Goal: Task Accomplishment & Management: Complete application form

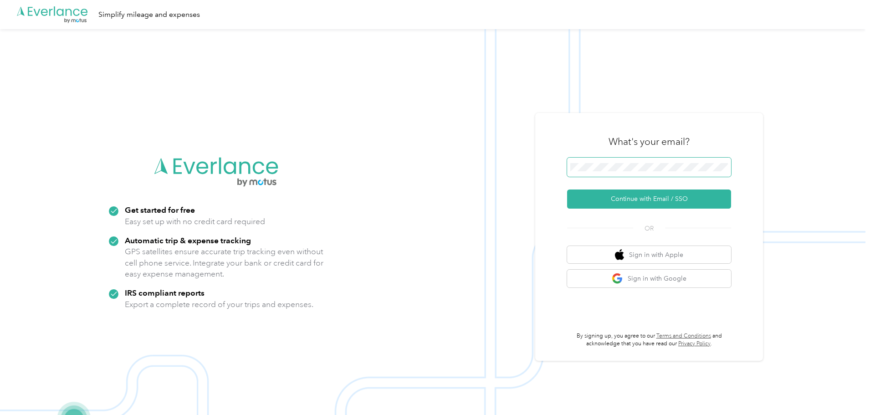
click at [588, 160] on span at bounding box center [649, 167] width 164 height 19
click at [652, 200] on button "Continue with Email / SSO" at bounding box center [649, 199] width 164 height 19
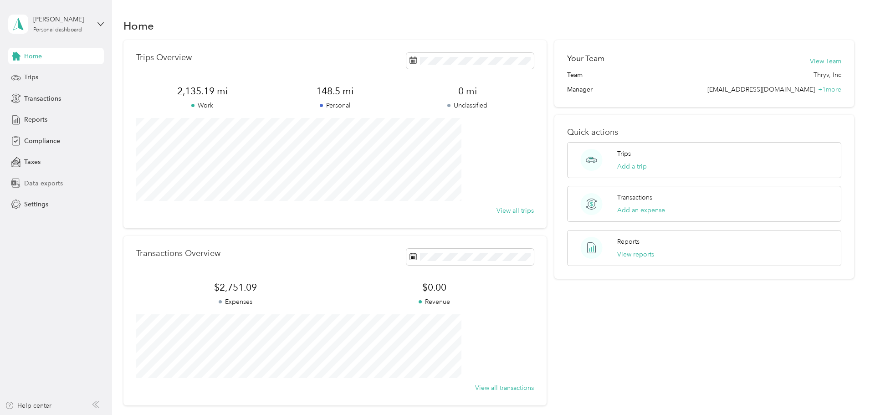
click at [50, 184] on span "Data exports" at bounding box center [43, 184] width 39 height 10
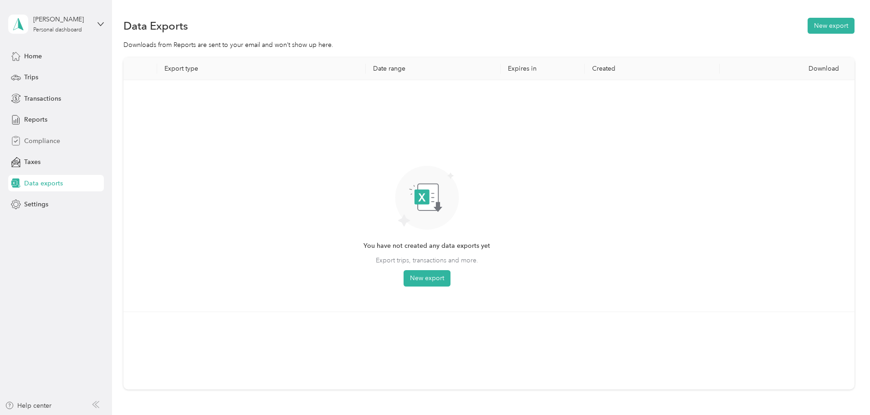
click at [40, 140] on span "Compliance" at bounding box center [42, 141] width 36 height 10
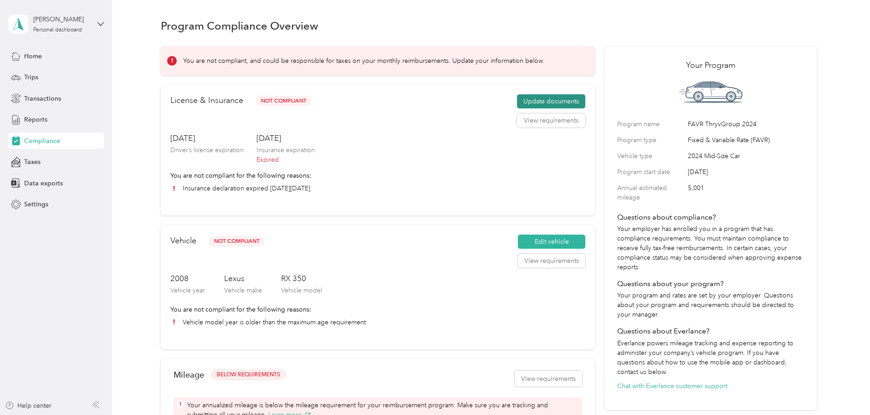
click at [532, 109] on button "Update documents" at bounding box center [551, 101] width 68 height 15
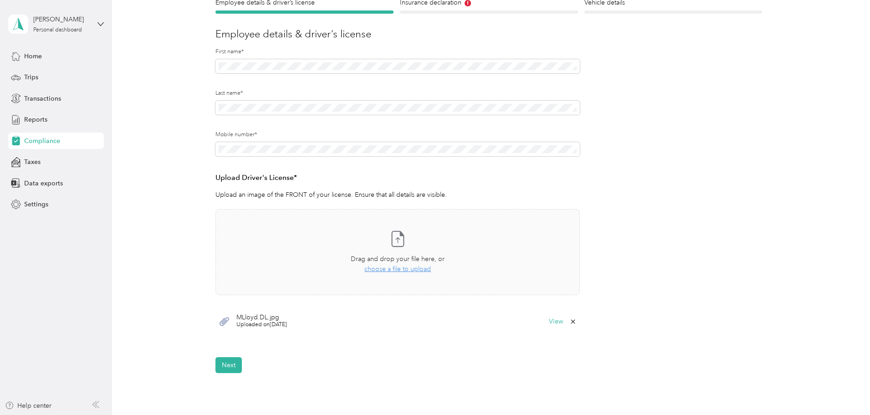
scroll to position [137, 0]
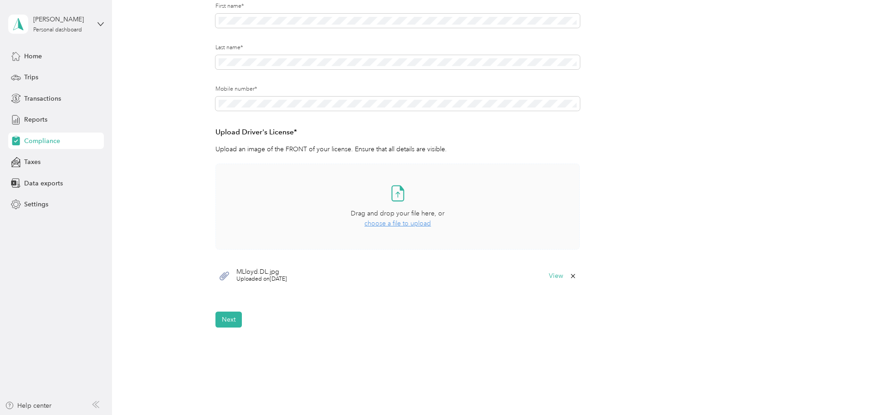
click at [398, 223] on span "choose a file to upload" at bounding box center [398, 224] width 67 height 8
click at [227, 348] on button "Next" at bounding box center [229, 348] width 26 height 16
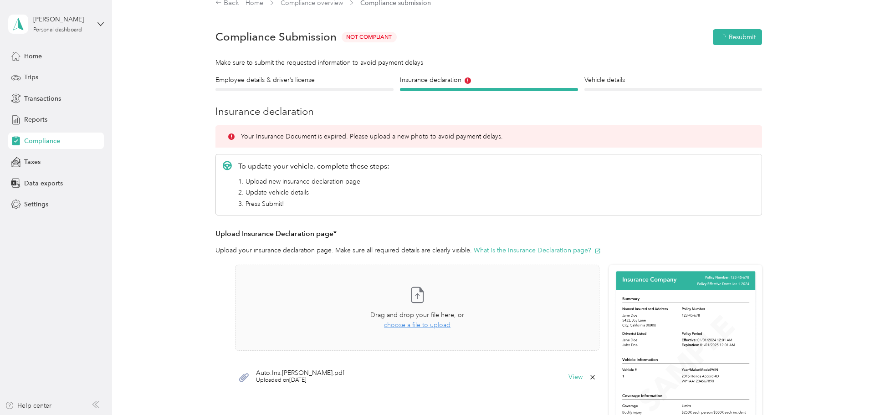
scroll to position [11, 0]
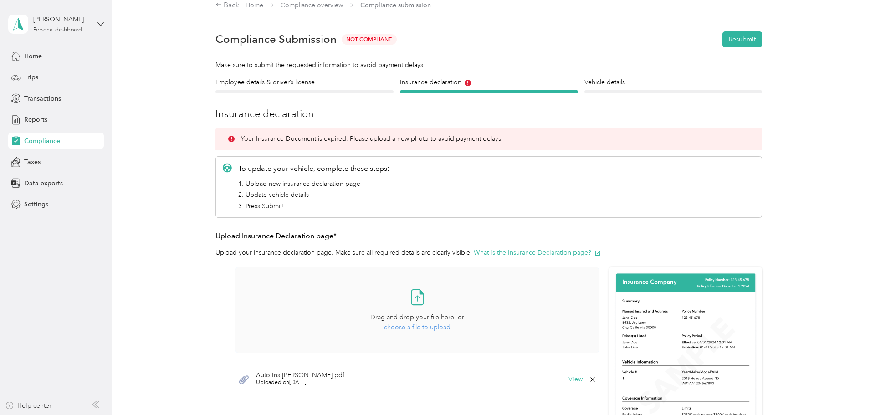
click at [422, 328] on span "choose a file to upload" at bounding box center [417, 328] width 67 height 8
click at [851, 18] on icon at bounding box center [850, 18] width 7 height 8
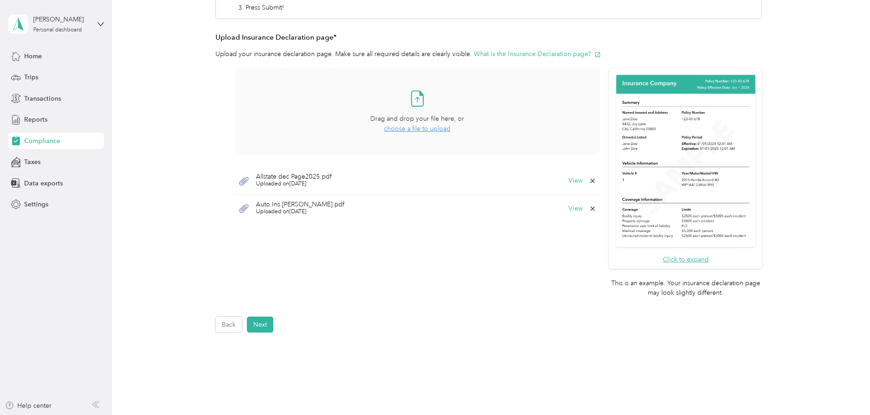
scroll to position [239, 0]
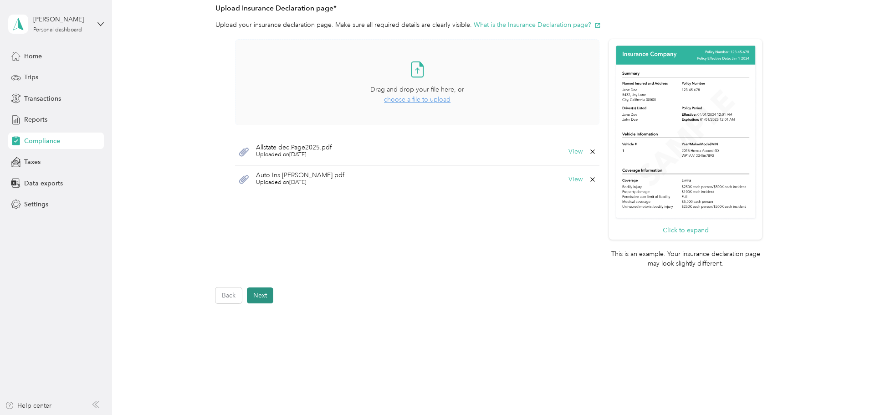
click at [257, 293] on button "Next" at bounding box center [260, 296] width 26 height 16
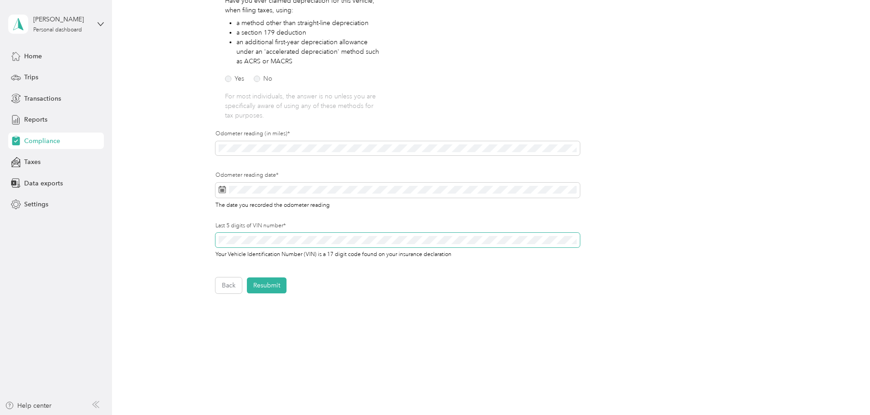
scroll to position [186, 0]
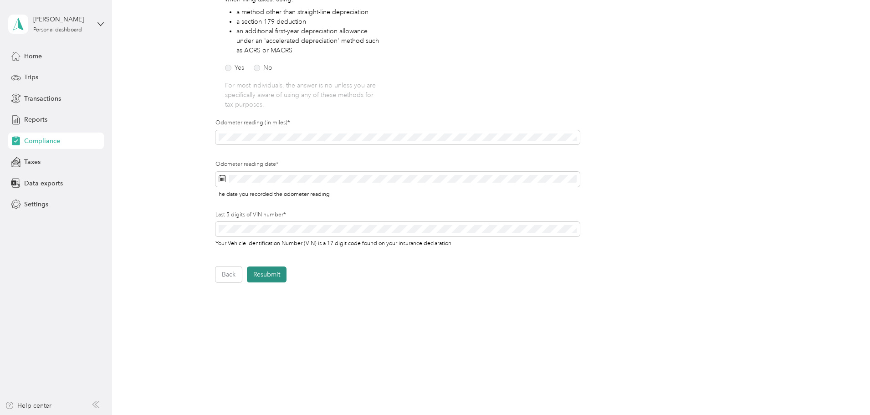
click at [265, 271] on button "Resubmit" at bounding box center [267, 275] width 40 height 16
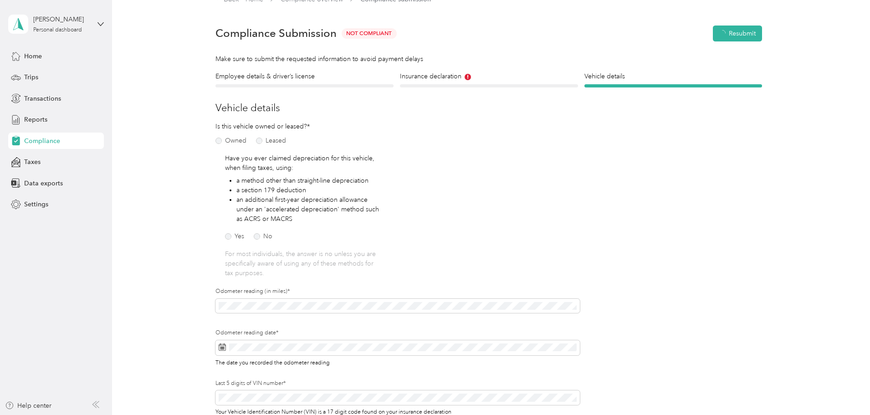
scroll to position [11, 0]
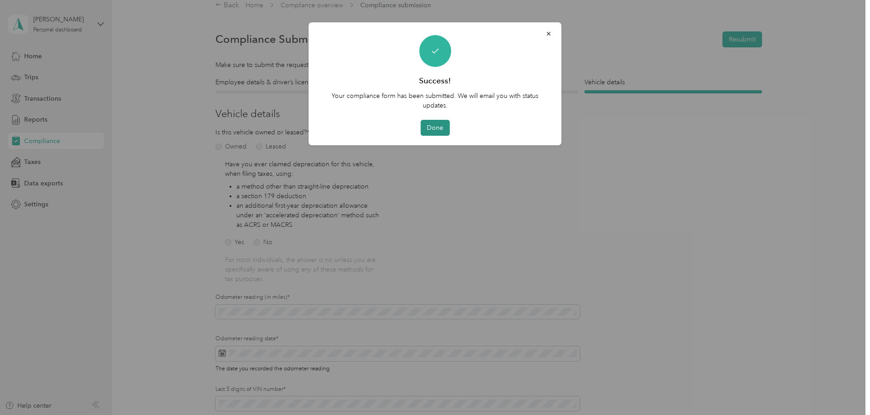
click at [440, 124] on button "Done" at bounding box center [435, 128] width 29 height 16
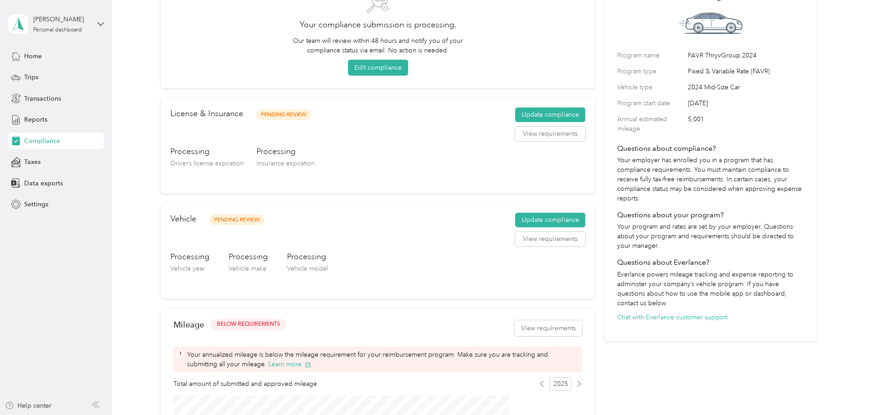
scroll to position [57, 0]
